Goal: Task Accomplishment & Management: Manage account settings

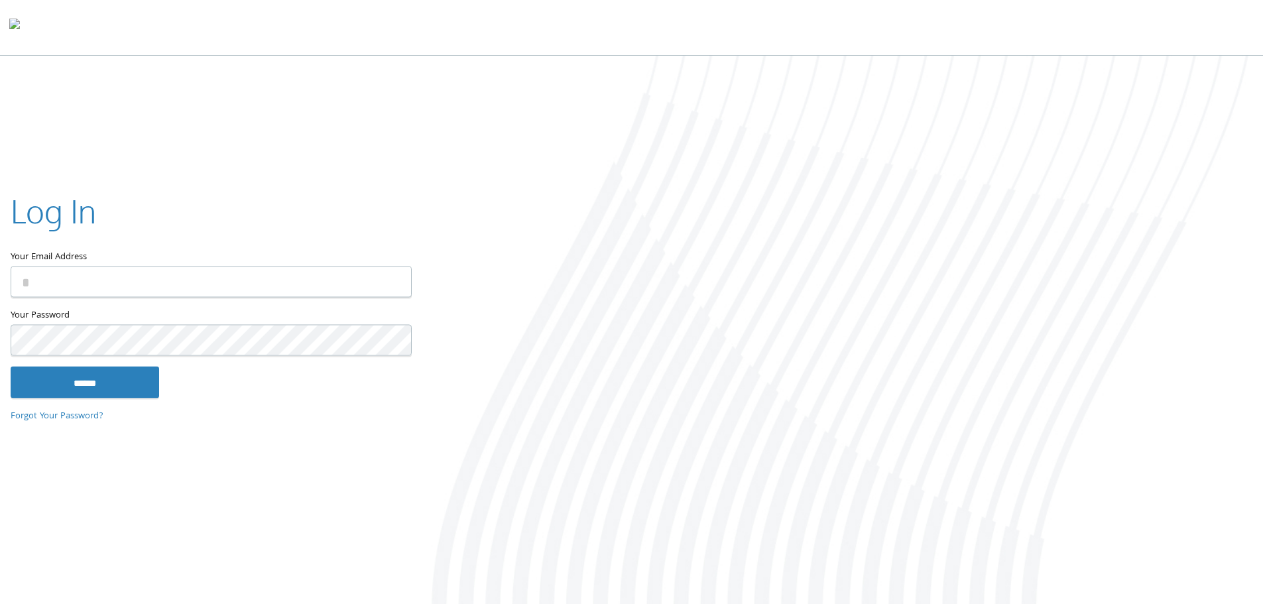
click at [110, 287] on input "Your Email Address" at bounding box center [211, 281] width 401 height 31
type input "**********"
click at [11, 366] on input "******" at bounding box center [85, 382] width 148 height 32
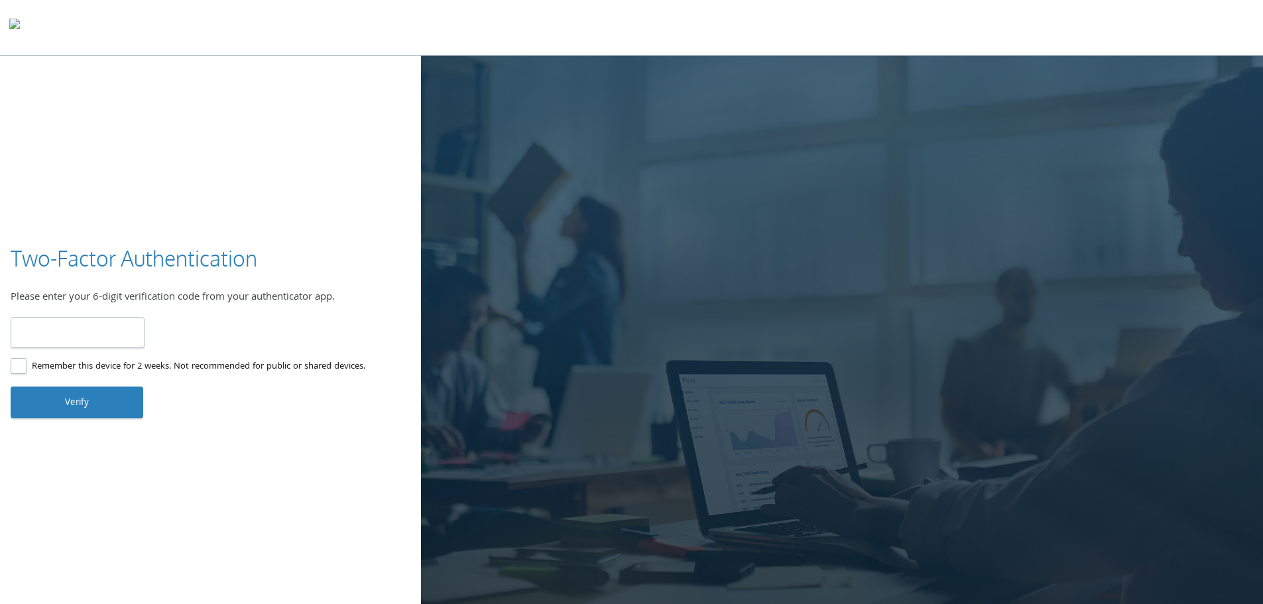
type input "******"
